Goal: Information Seeking & Learning: Check status

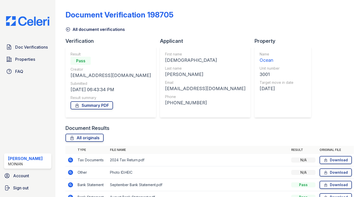
click at [67, 27] on icon at bounding box center [67, 29] width 5 height 5
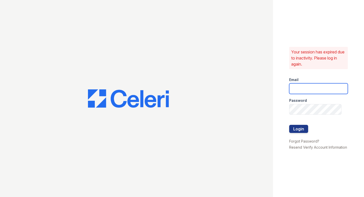
click at [329, 86] on input "email" at bounding box center [318, 88] width 59 height 11
type input "shiv@auranewyork.com"
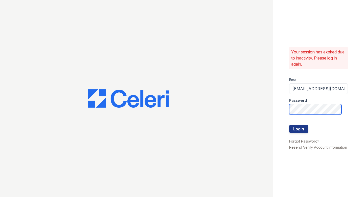
click at [289, 125] on button "Login" at bounding box center [298, 129] width 19 height 8
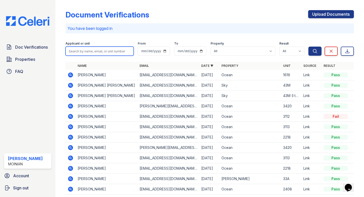
click at [82, 49] on input "search" at bounding box center [99, 51] width 68 height 9
type input "[PERSON_NAME]"
click at [309, 47] on button "Search" at bounding box center [315, 51] width 13 height 9
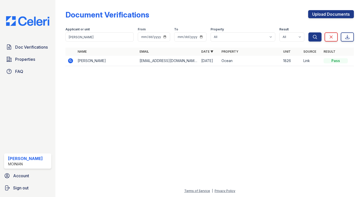
click at [71, 60] on icon at bounding box center [70, 60] width 5 height 5
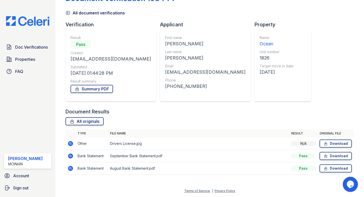
click at [70, 144] on icon at bounding box center [70, 143] width 5 height 5
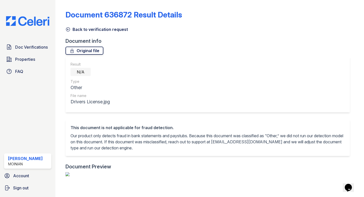
click at [89, 52] on link "Original file" at bounding box center [84, 51] width 38 height 8
click at [70, 27] on icon at bounding box center [67, 29] width 5 height 5
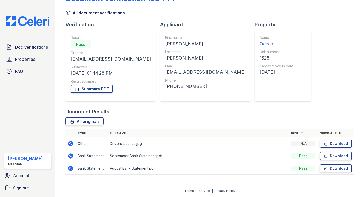
scroll to position [16, 0]
click at [72, 157] on icon at bounding box center [70, 155] width 5 height 5
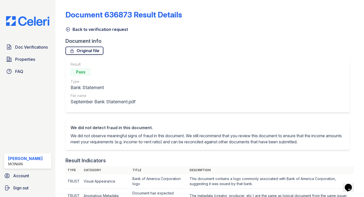
click at [87, 50] on link "Original file" at bounding box center [84, 51] width 38 height 8
click at [67, 28] on icon at bounding box center [67, 29] width 5 height 5
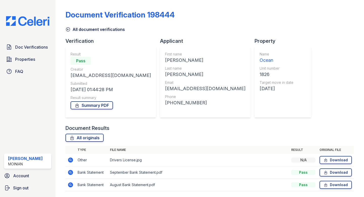
click at [69, 28] on icon at bounding box center [68, 30] width 4 height 4
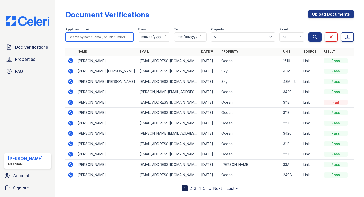
click at [105, 35] on input "search" at bounding box center [99, 36] width 68 height 9
type input "Samantha Silverman"
click at [309, 32] on button "Search" at bounding box center [315, 36] width 13 height 9
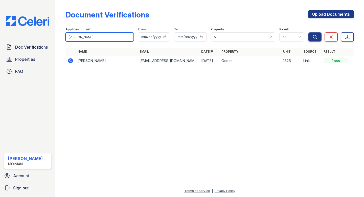
click at [103, 36] on input "Samantha Silverman" at bounding box center [99, 36] width 68 height 9
type input "F"
type input "G"
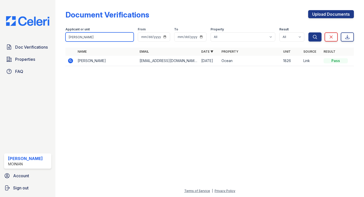
type input "Robert Silverman"
click at [309, 32] on button "Search" at bounding box center [315, 36] width 13 height 9
click at [68, 62] on icon at bounding box center [71, 61] width 6 height 6
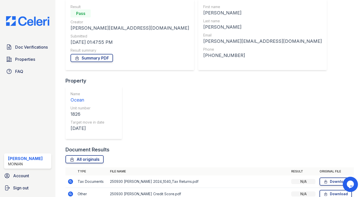
scroll to position [54, 0]
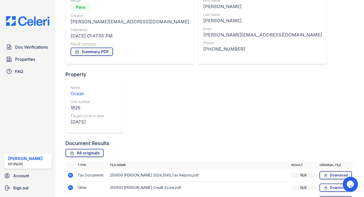
click at [70, 196] on icon at bounding box center [70, 199] width 5 height 5
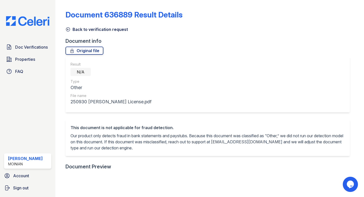
scroll to position [11, 0]
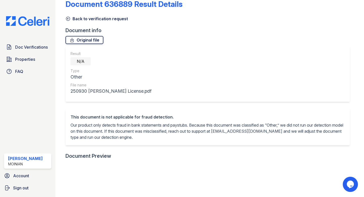
click at [80, 36] on link "Original file" at bounding box center [84, 40] width 38 height 8
click at [69, 17] on icon at bounding box center [67, 18] width 5 height 5
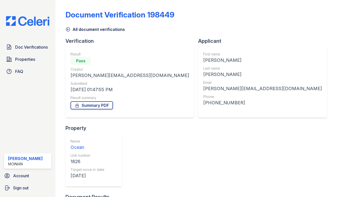
scroll to position [54, 0]
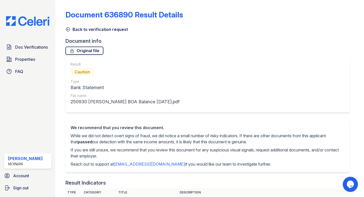
click at [87, 52] on link "Original file" at bounding box center [84, 51] width 38 height 8
click at [66, 29] on icon at bounding box center [67, 29] width 5 height 5
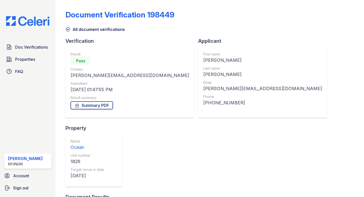
scroll to position [54, 0]
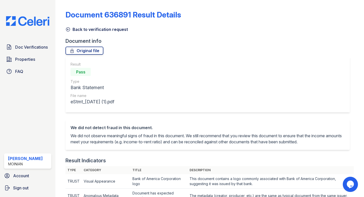
click at [68, 29] on icon at bounding box center [68, 30] width 4 height 4
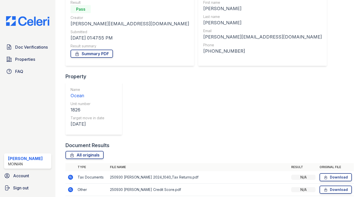
scroll to position [51, 0]
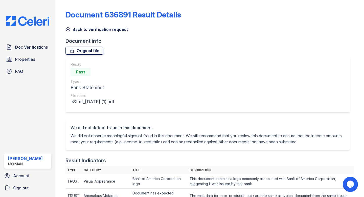
click at [90, 52] on link "Original file" at bounding box center [84, 51] width 38 height 8
click at [70, 25] on div "Back to verification request" at bounding box center [209, 27] width 289 height 9
click at [68, 29] on icon at bounding box center [68, 30] width 4 height 4
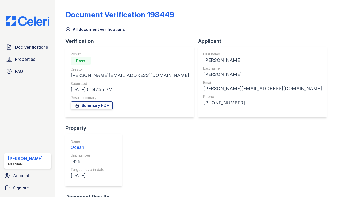
scroll to position [54, 0]
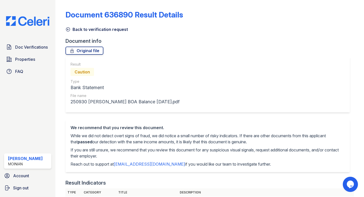
click at [69, 31] on icon at bounding box center [67, 29] width 5 height 5
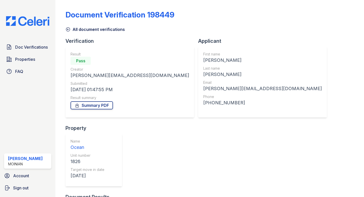
click at [70, 27] on icon at bounding box center [67, 29] width 5 height 5
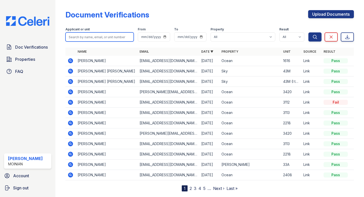
click at [118, 36] on input "search" at bounding box center [99, 36] width 68 height 9
type input "1938"
click at [309, 32] on button "Search" at bounding box center [315, 36] width 13 height 9
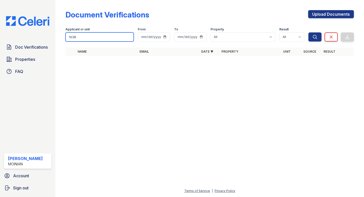
click at [107, 35] on input "1938" at bounding box center [99, 36] width 68 height 9
type input "1"
type input "o"
click at [72, 75] on div at bounding box center [209, 128] width 293 height 119
click at [333, 35] on icon at bounding box center [331, 36] width 5 height 5
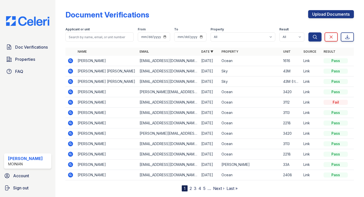
scroll to position [12, 0]
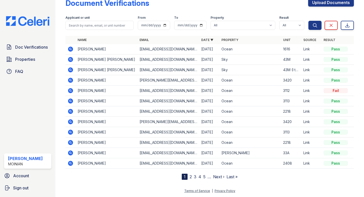
click at [219, 176] on link "Next ›" at bounding box center [218, 176] width 11 height 5
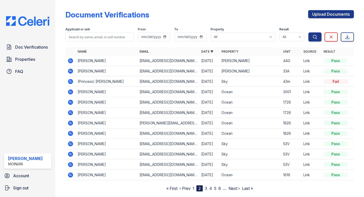
click at [72, 133] on icon at bounding box center [70, 133] width 5 height 5
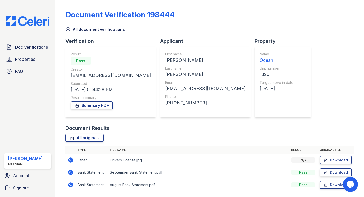
click at [69, 28] on icon at bounding box center [67, 29] width 5 height 5
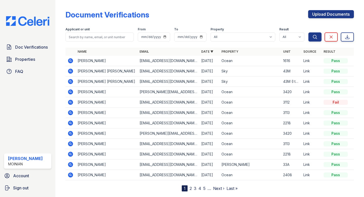
click at [217, 187] on link "Next ›" at bounding box center [218, 188] width 11 height 5
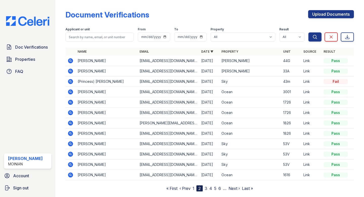
click at [70, 123] on icon at bounding box center [70, 122] width 1 height 1
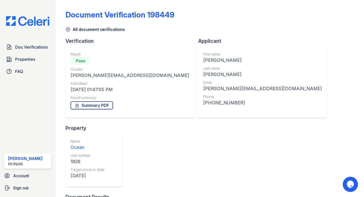
scroll to position [54, 0]
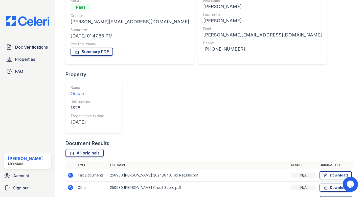
click at [71, 172] on icon at bounding box center [71, 175] width 6 height 6
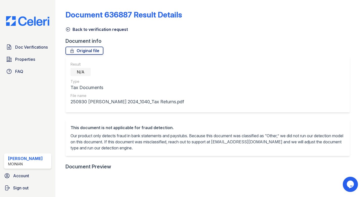
click at [68, 27] on icon at bounding box center [67, 29] width 5 height 5
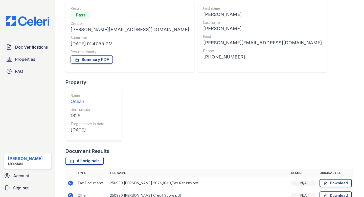
scroll to position [54, 0]
